Goal: Obtain resource: Download file/media

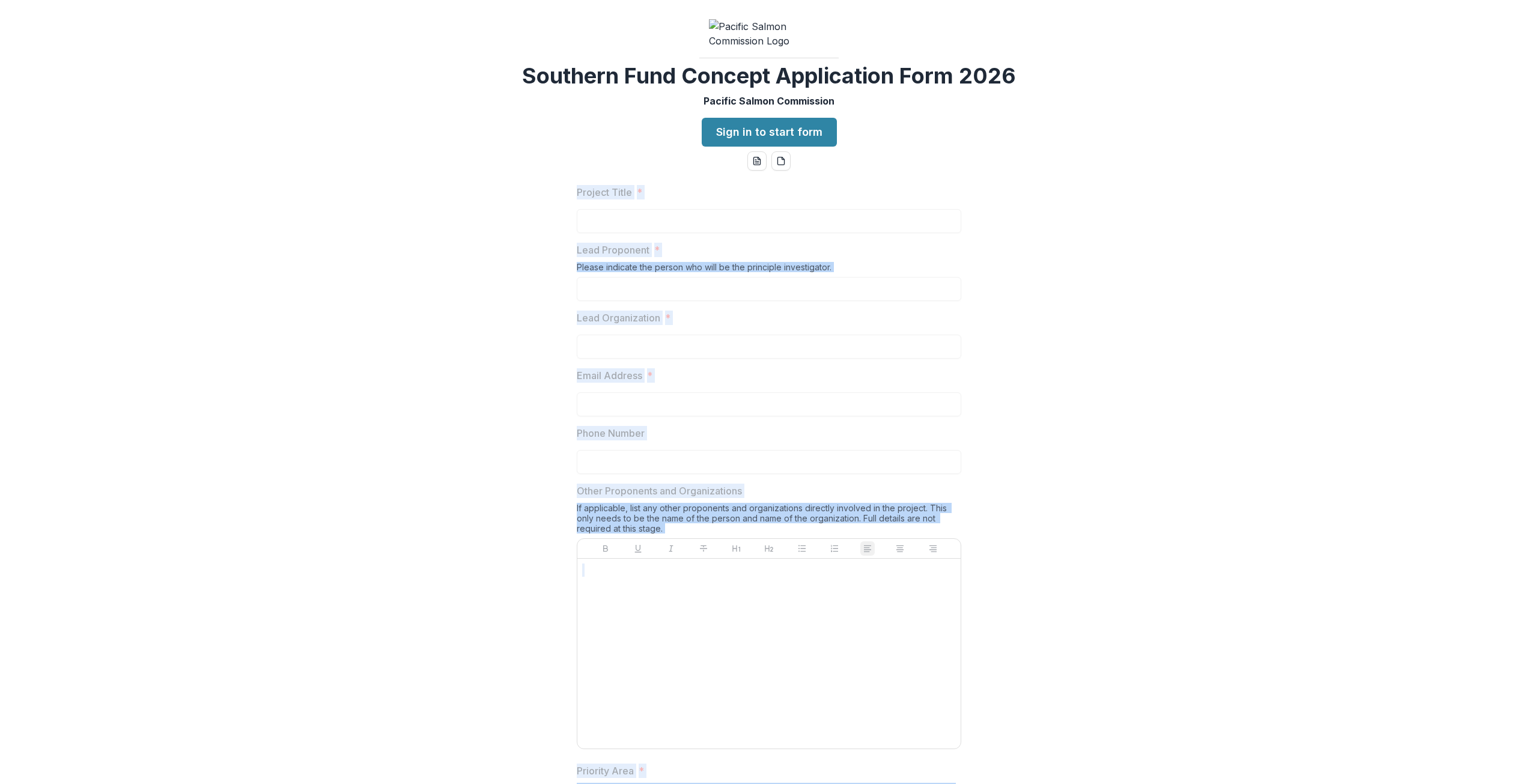
drag, startPoint x: 999, startPoint y: 746, endPoint x: 573, endPoint y: 279, distance: 632.1
copy div "Project Title * Lead Proponent * Please indicate the person who will be the pri…"
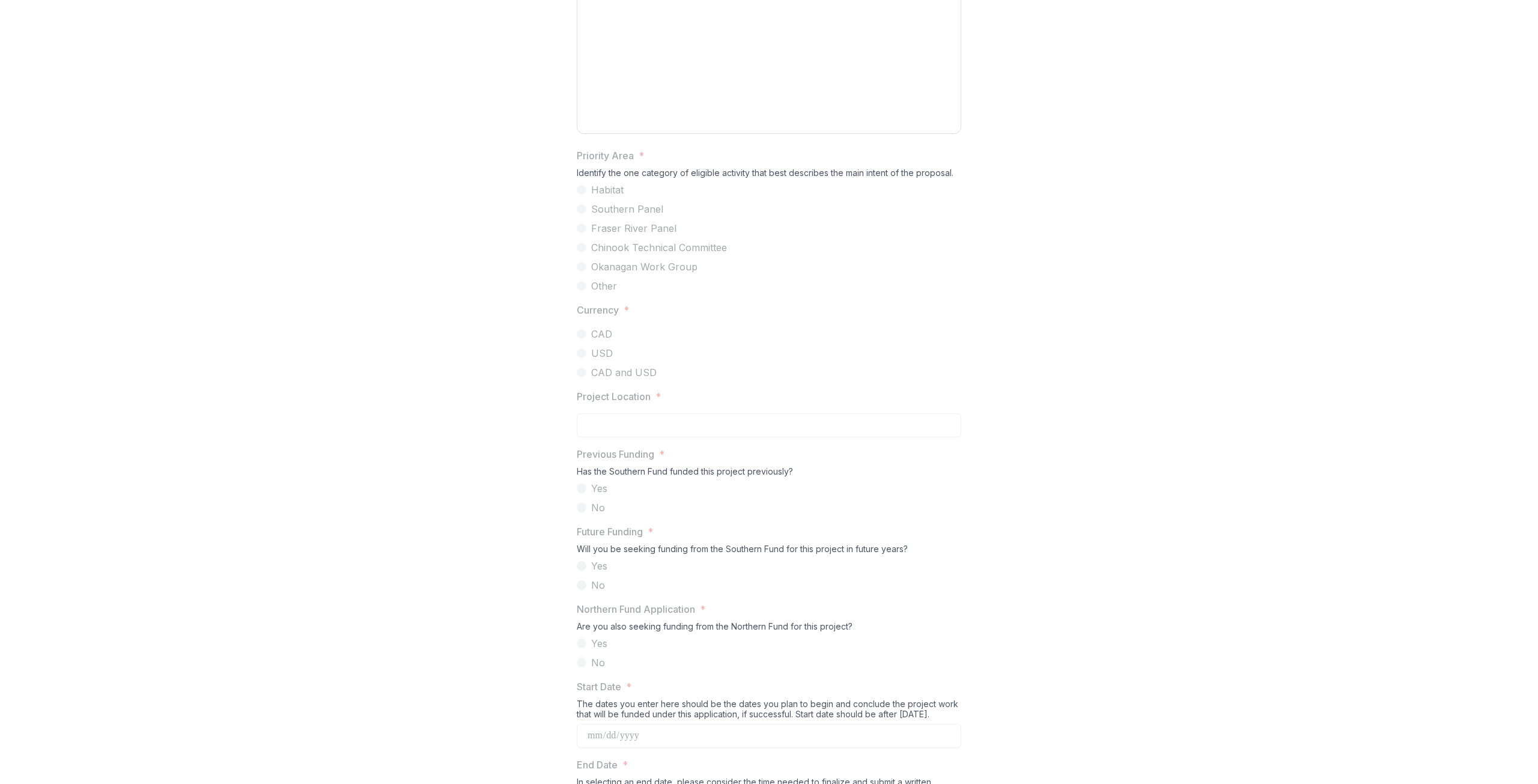
scroll to position [567, 0]
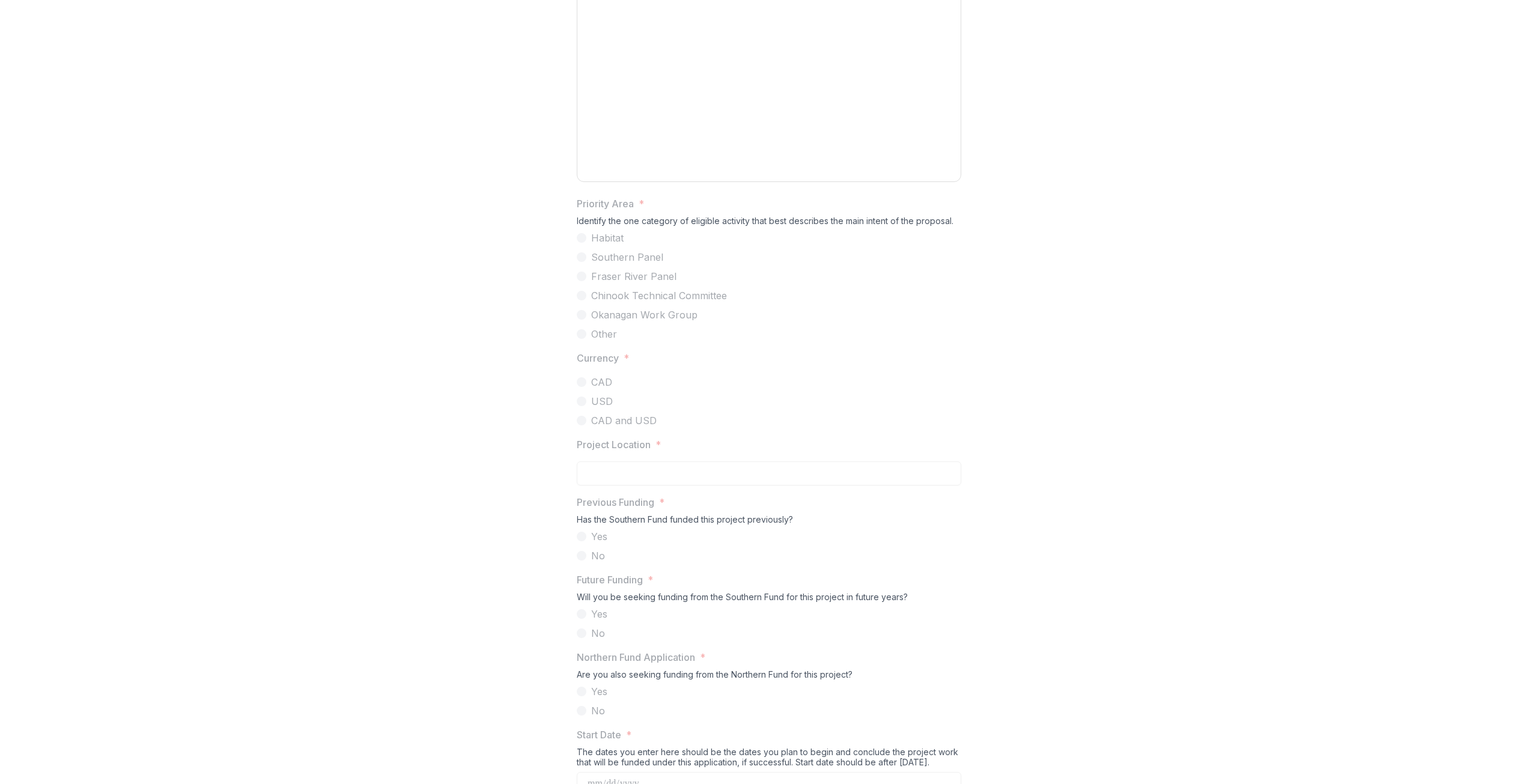
click at [578, 262] on span at bounding box center [581, 257] width 9 height 9
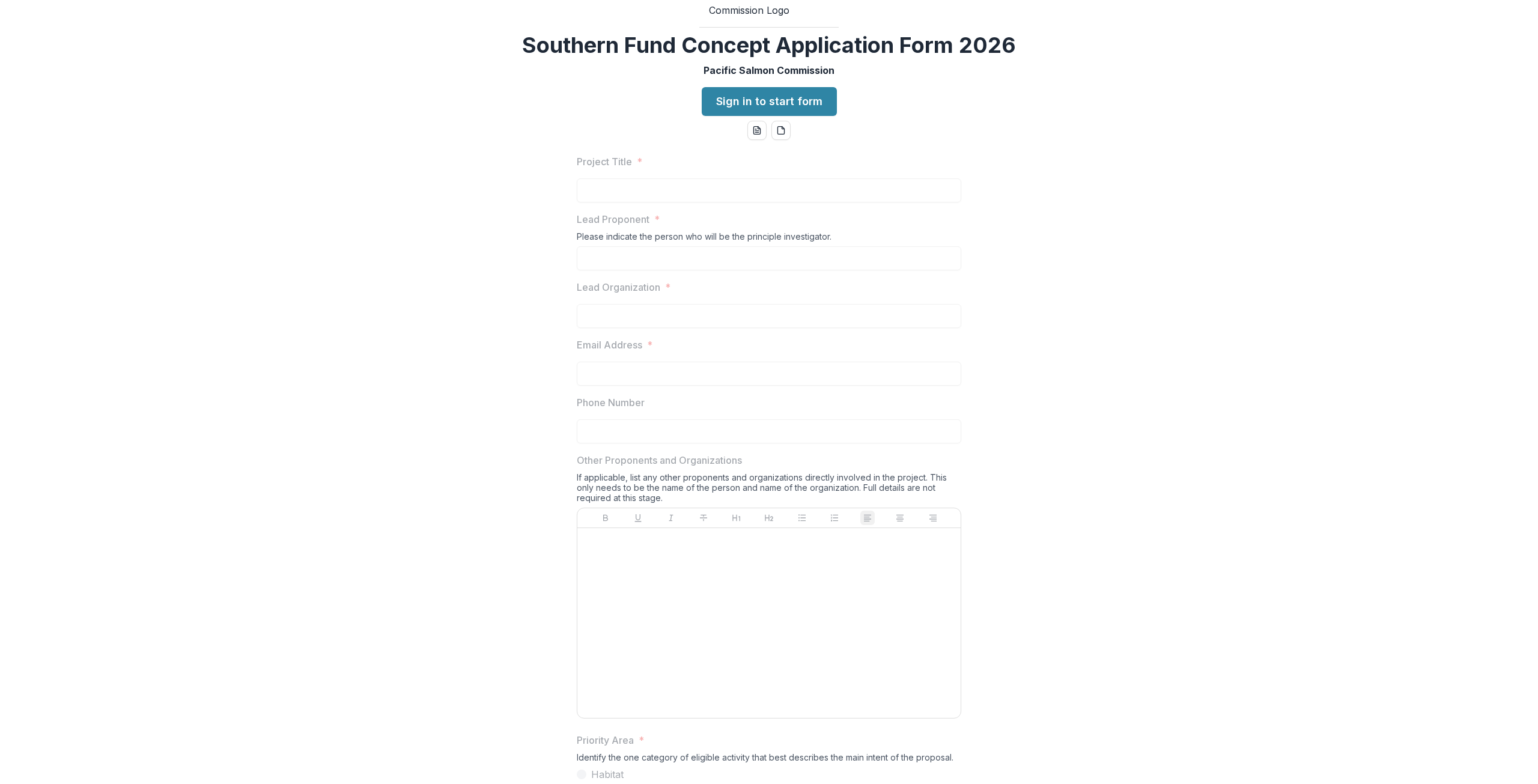
scroll to position [0, 0]
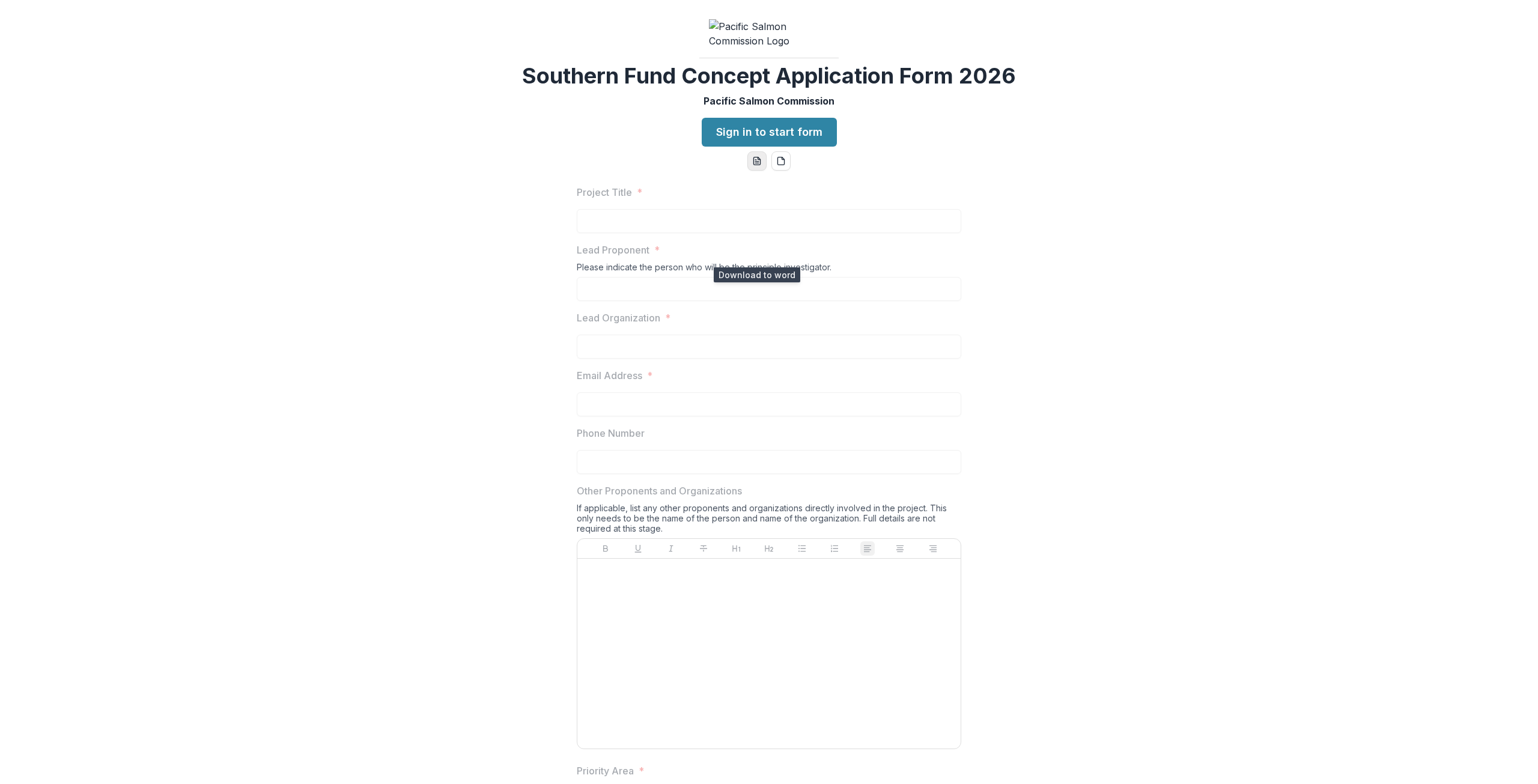
click at [759, 165] on icon "word-download" at bounding box center [757, 161] width 7 height 8
